Goal: Information Seeking & Learning: Learn about a topic

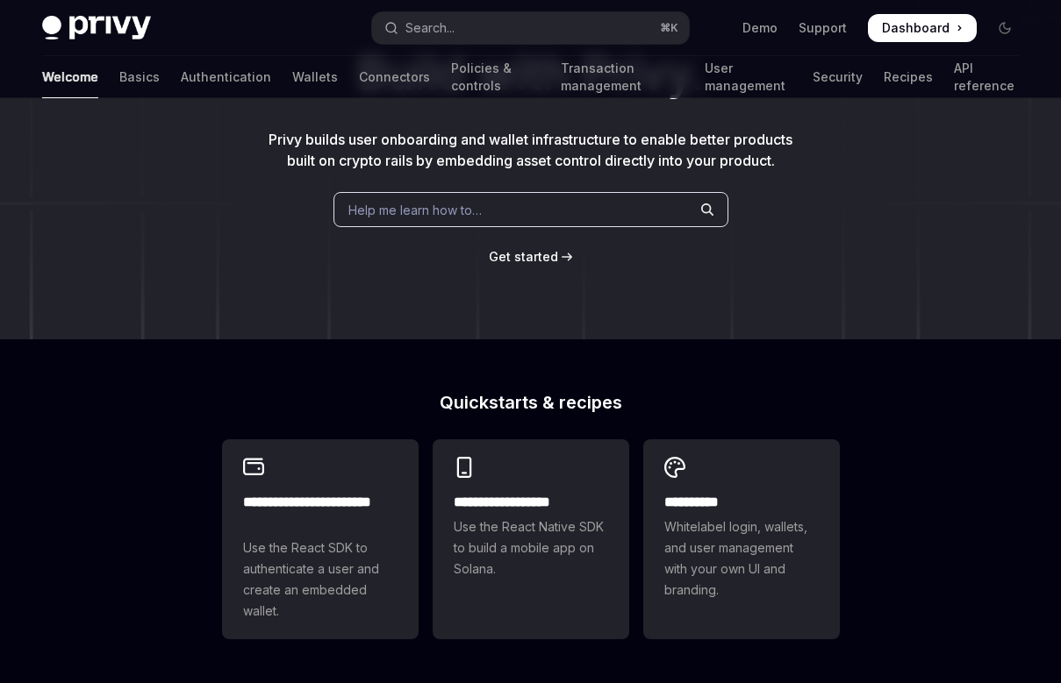
scroll to position [126, 0]
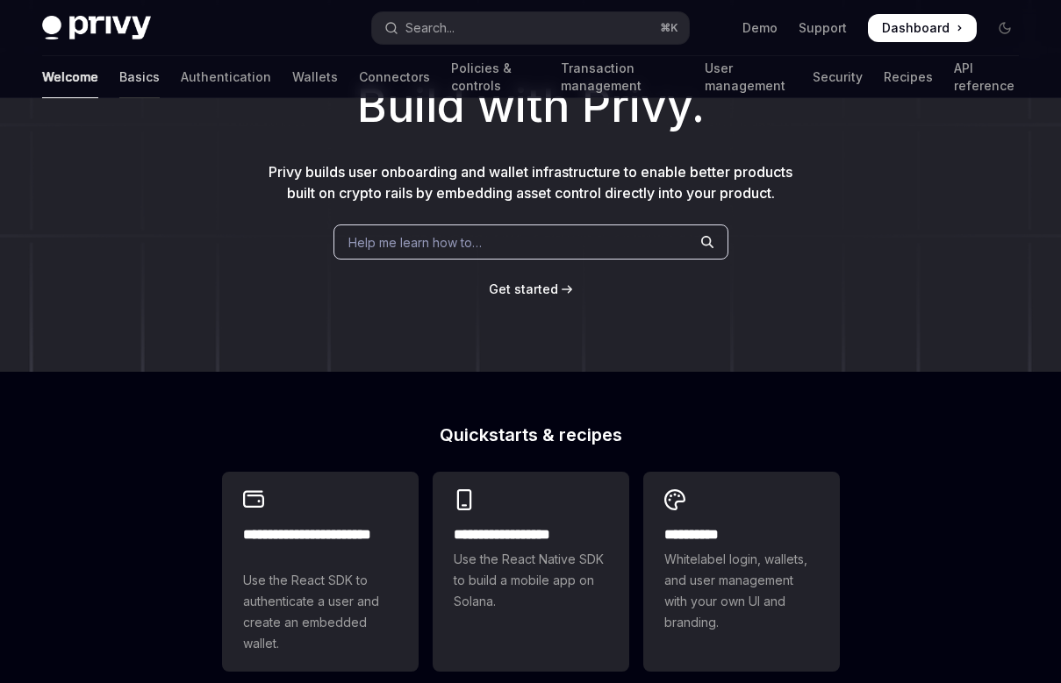
click at [119, 82] on link "Basics" at bounding box center [139, 77] width 40 height 42
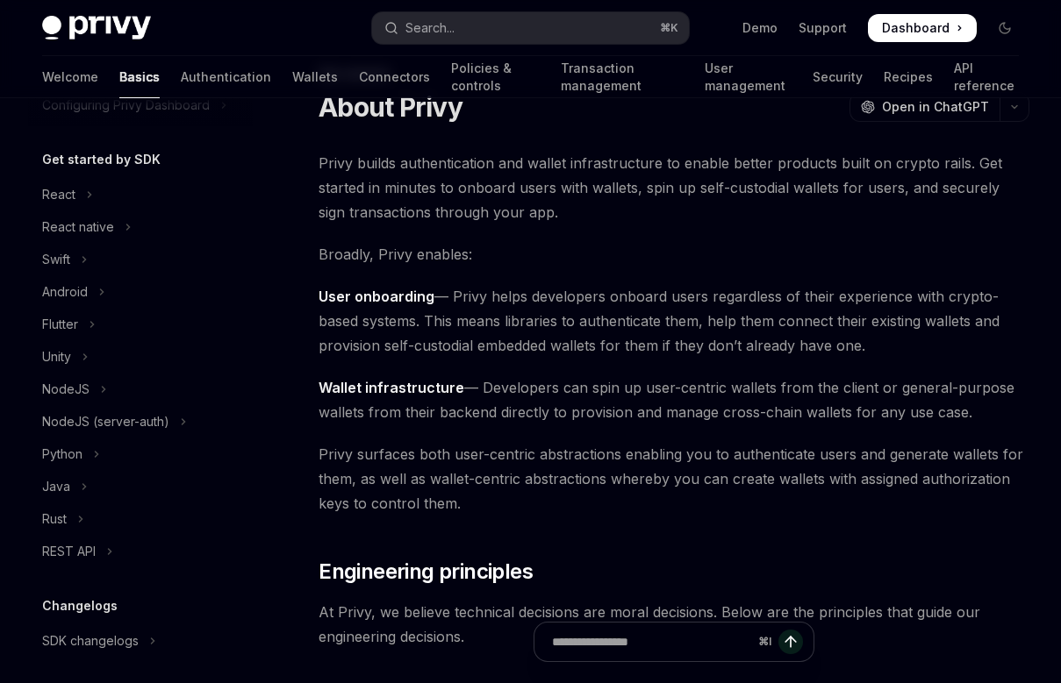
scroll to position [117, 0]
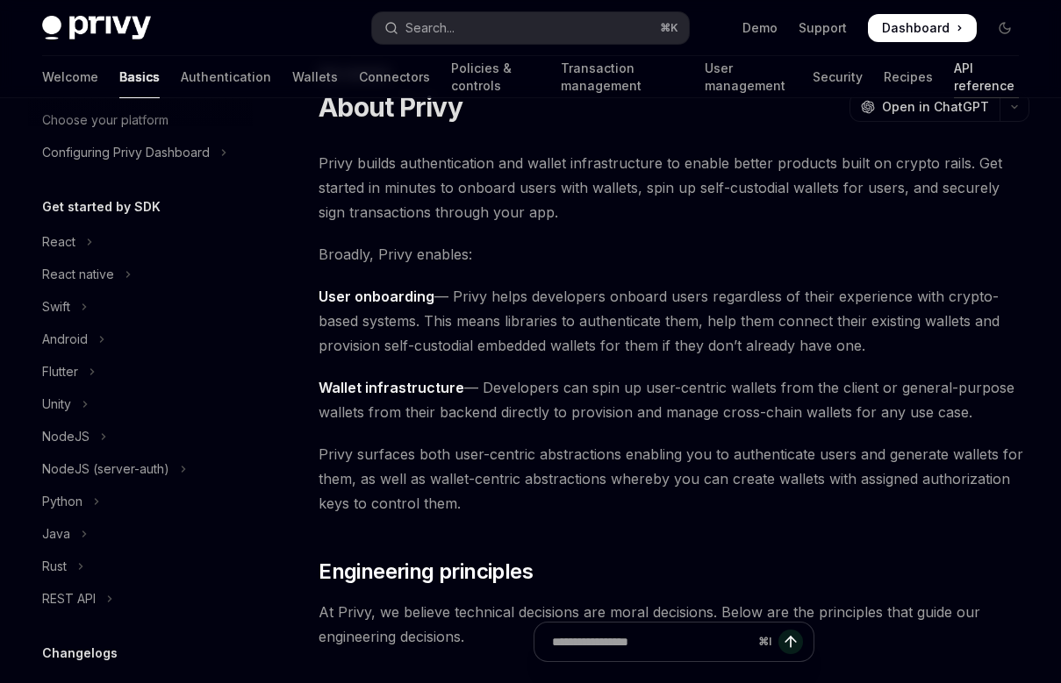
click at [969, 79] on link "API reference" at bounding box center [986, 77] width 65 height 42
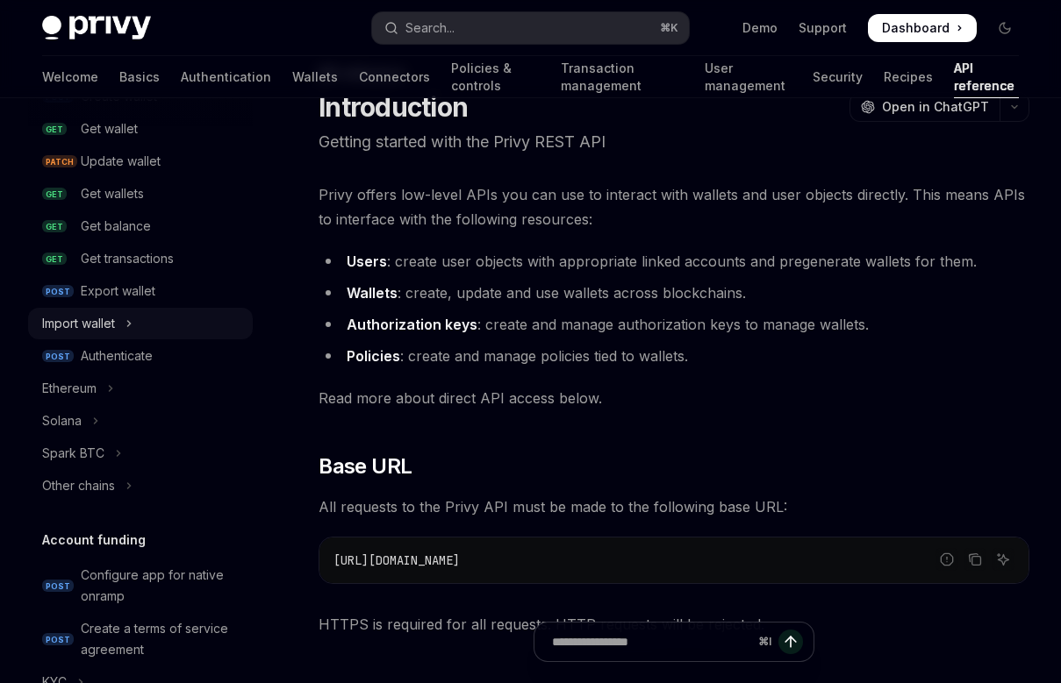
scroll to position [175, 0]
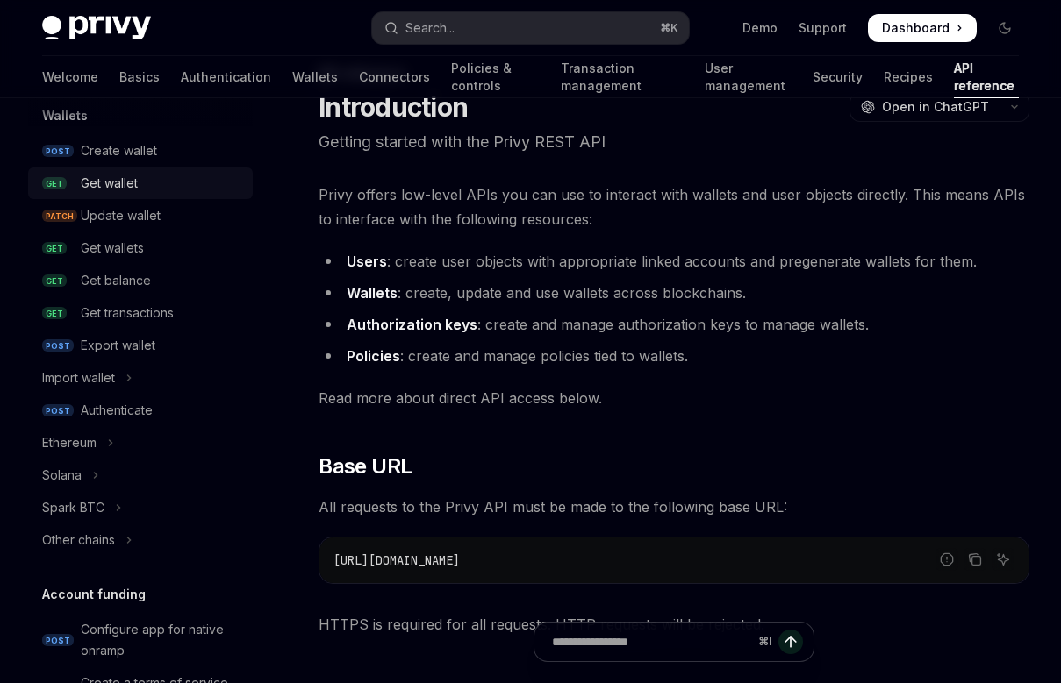
click at [159, 196] on link "GET Get wallet" at bounding box center [140, 184] width 225 height 32
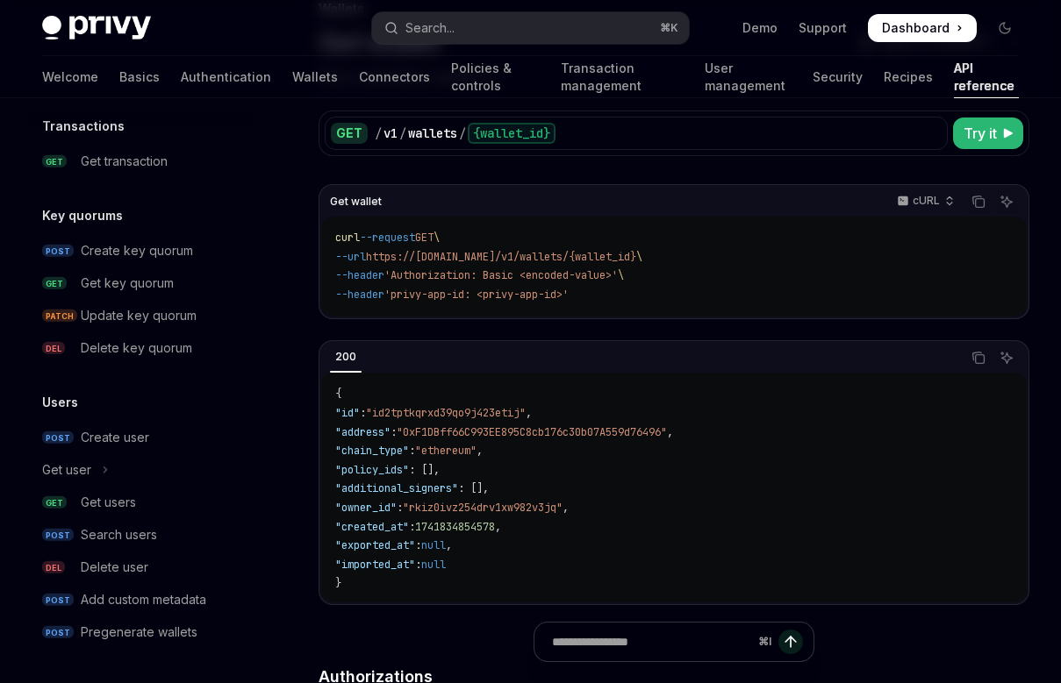
scroll to position [182, 0]
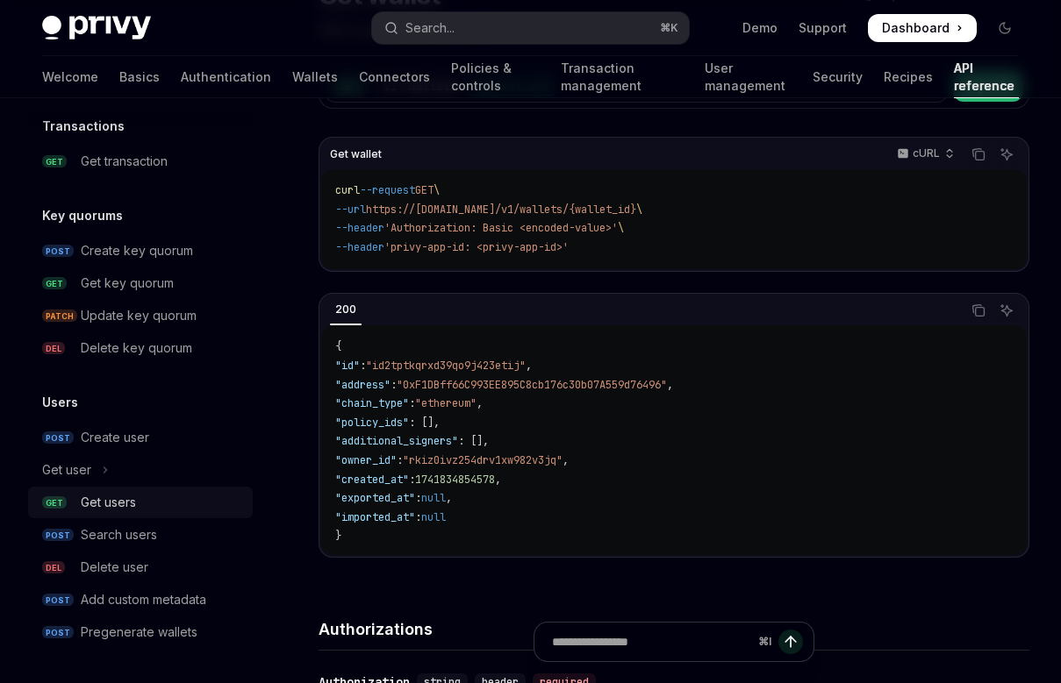
click at [89, 491] on link "GET Get users" at bounding box center [140, 503] width 225 height 32
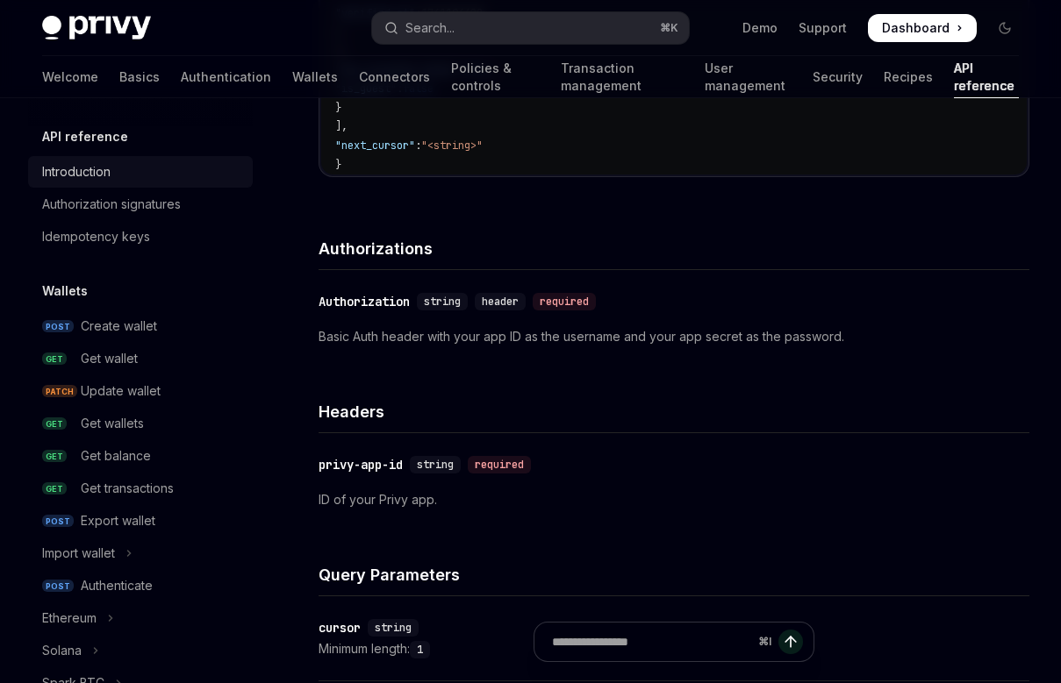
click at [89, 182] on link "Introduction" at bounding box center [140, 172] width 225 height 32
type textarea "*"
